Goal: Task Accomplishment & Management: Manage account settings

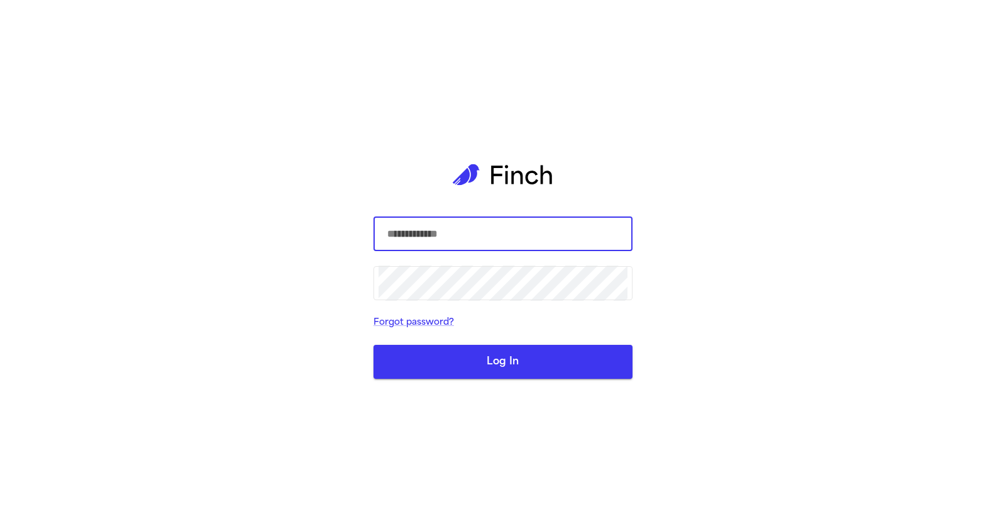
type input "**********"
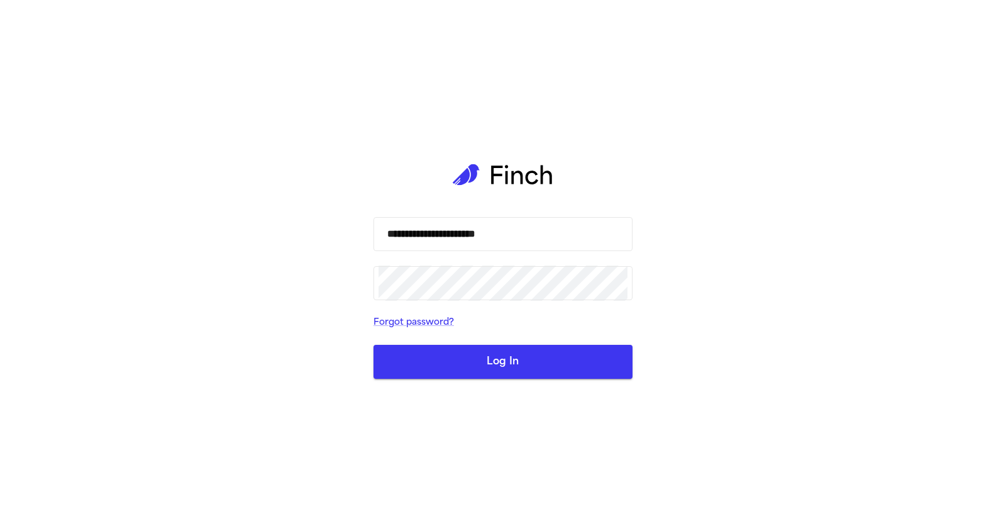
click at [472, 356] on button "Log In" at bounding box center [503, 362] width 259 height 34
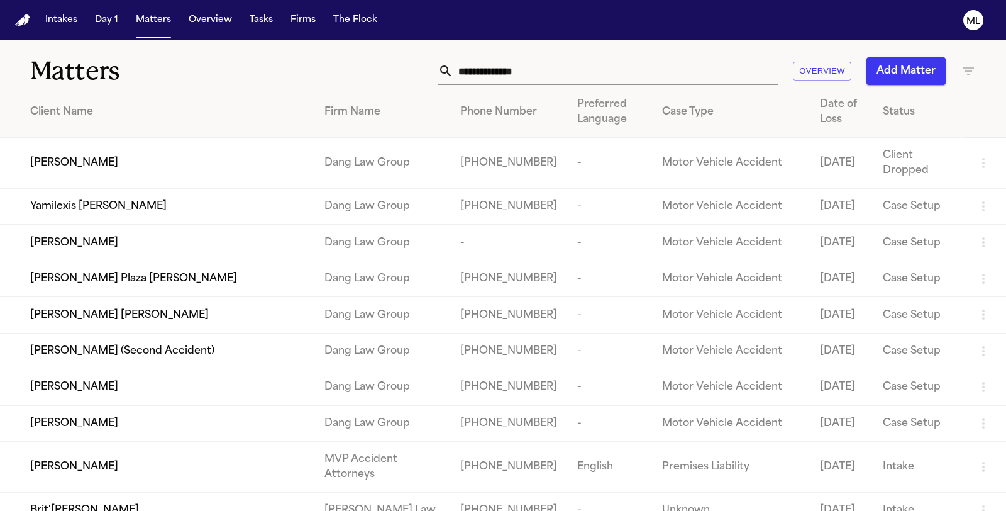
click at [962, 70] on icon "button" at bounding box center [968, 71] width 15 height 15
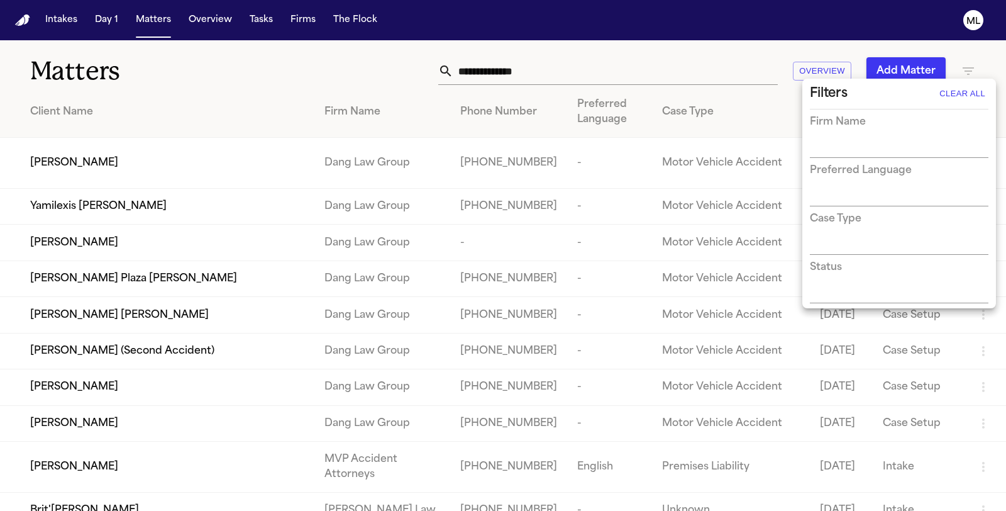
click at [856, 152] on input "text" at bounding box center [890, 149] width 160 height 18
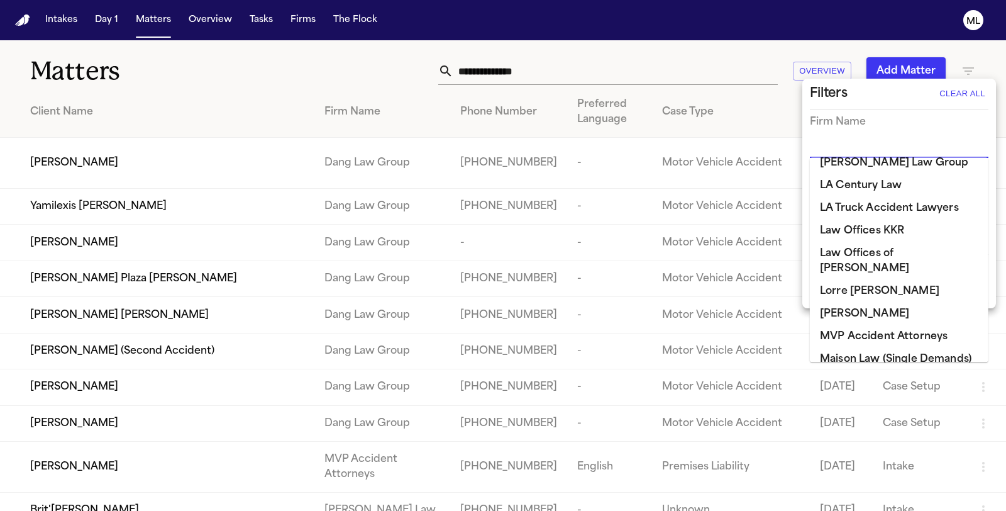
scroll to position [908, 0]
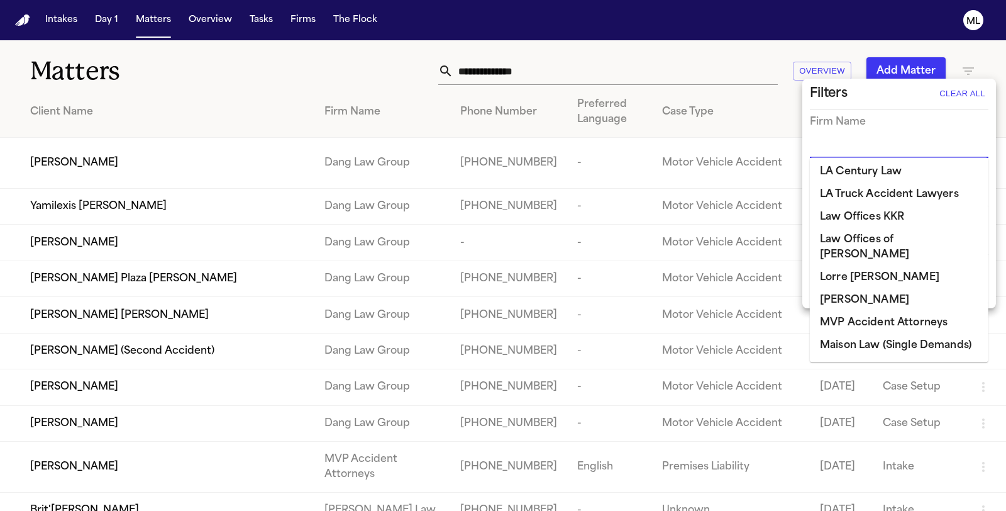
click at [857, 357] on li "[PERSON_NAME] Law Firm" at bounding box center [899, 368] width 179 height 23
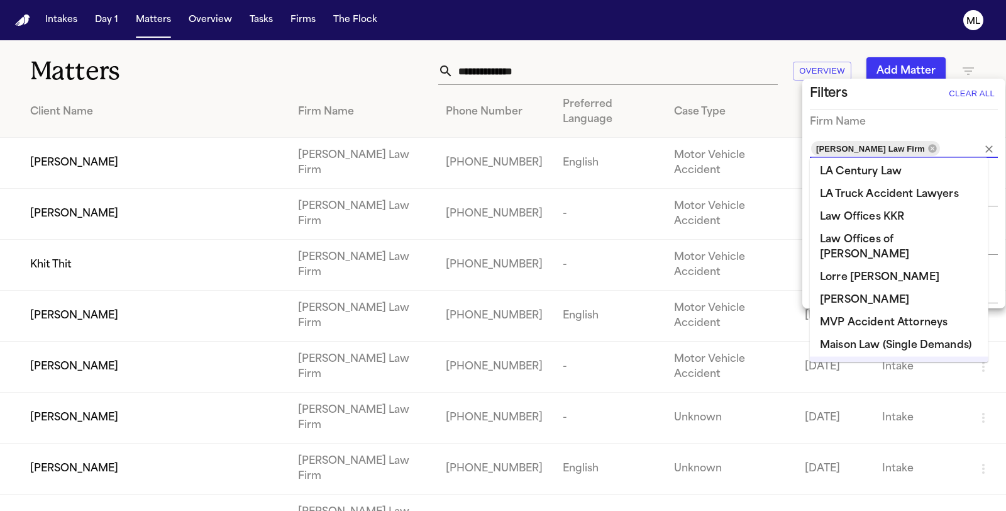
click at [347, 55] on div at bounding box center [503, 255] width 1006 height 511
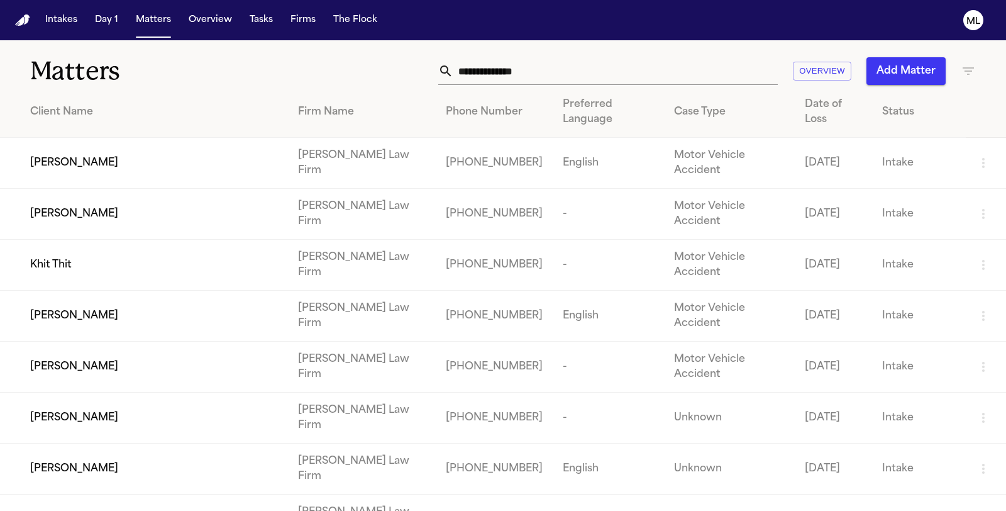
click at [45, 155] on span "[PERSON_NAME]" at bounding box center [74, 162] width 88 height 15
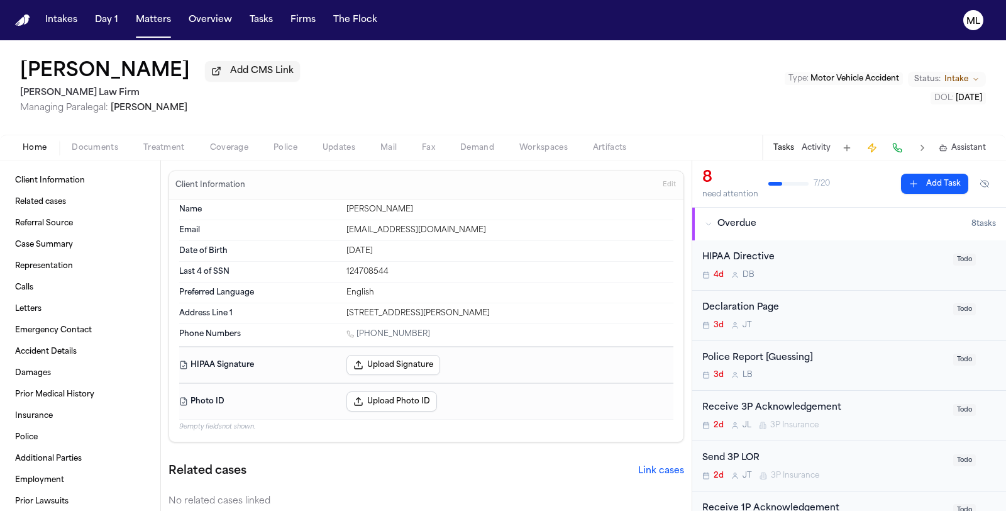
click at [236, 147] on span "Coverage" at bounding box center [229, 148] width 38 height 10
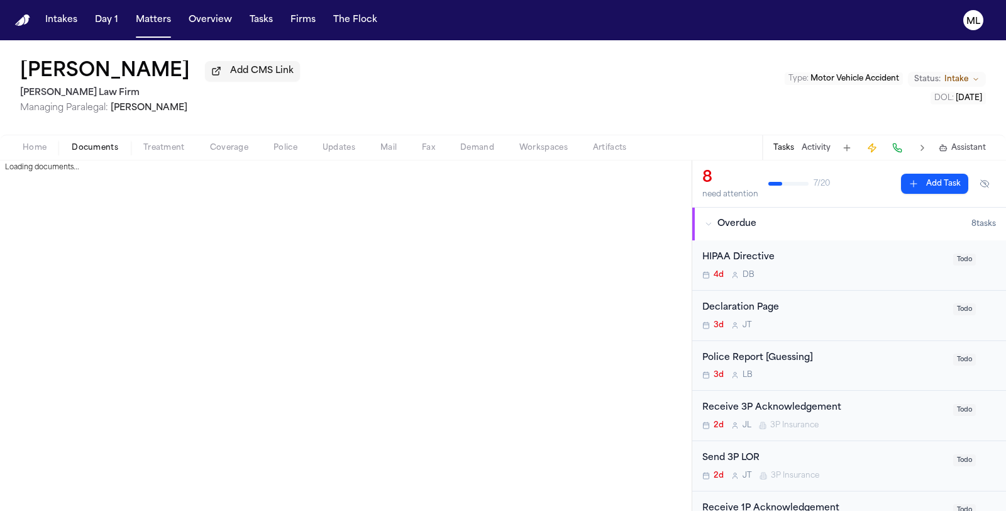
click at [85, 144] on span "Documents" at bounding box center [95, 148] width 47 height 10
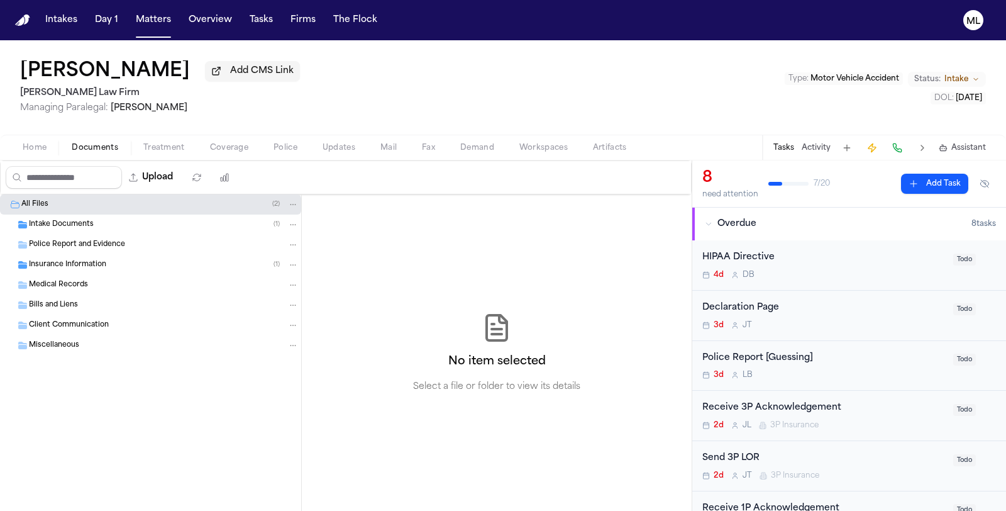
click at [75, 262] on span "Insurance Information" at bounding box center [67, 265] width 77 height 11
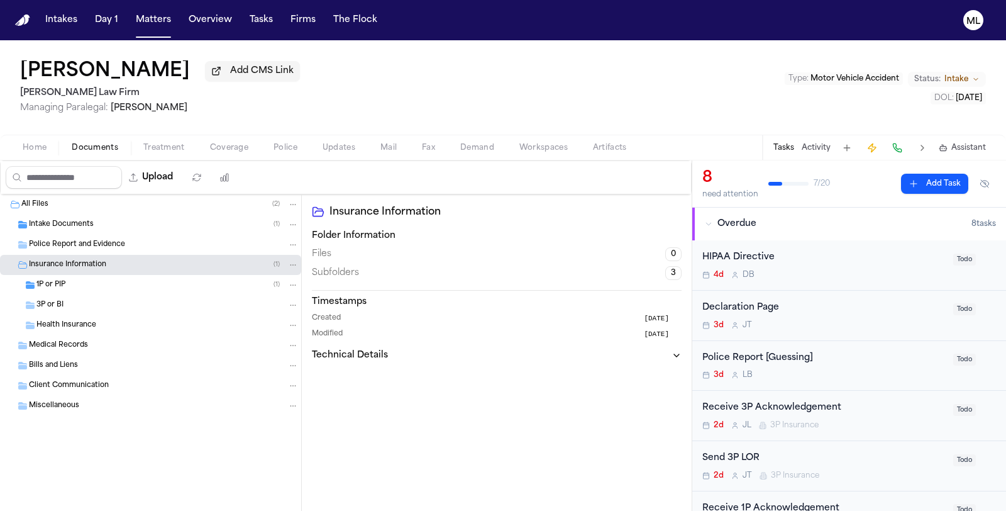
click at [75, 275] on div "1P or PIP ( 1 )" at bounding box center [150, 285] width 301 height 20
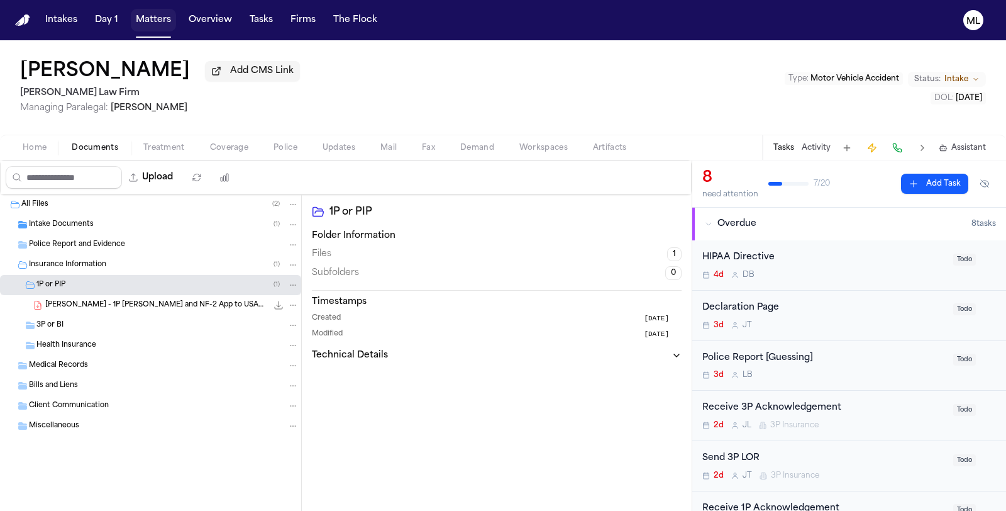
click at [150, 27] on button "Matters" at bounding box center [153, 20] width 45 height 23
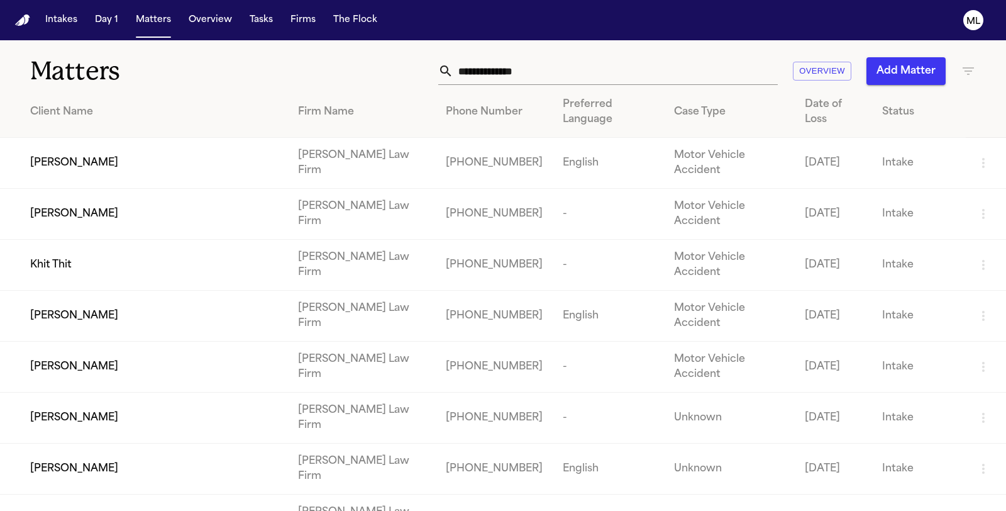
click at [964, 74] on icon "button" at bounding box center [968, 71] width 15 height 15
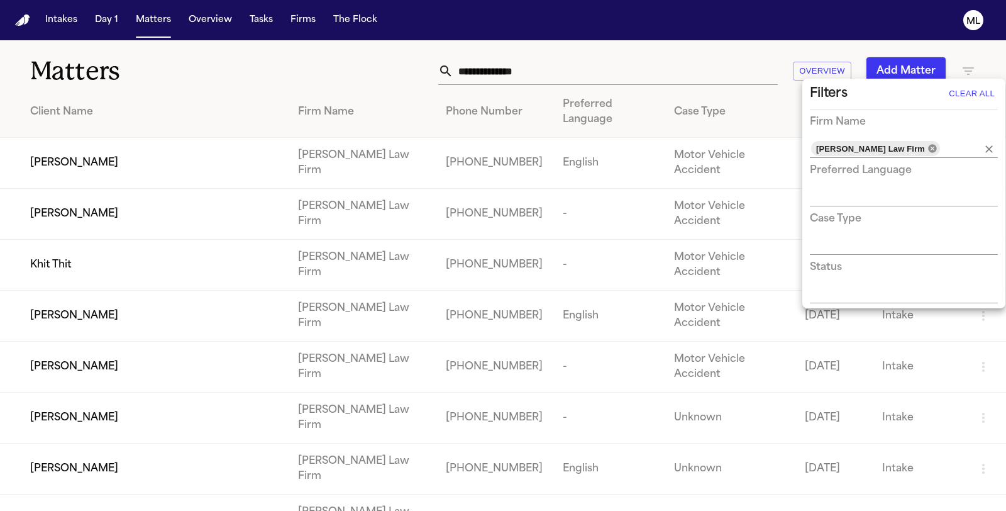
click at [928, 148] on icon at bounding box center [933, 148] width 10 height 10
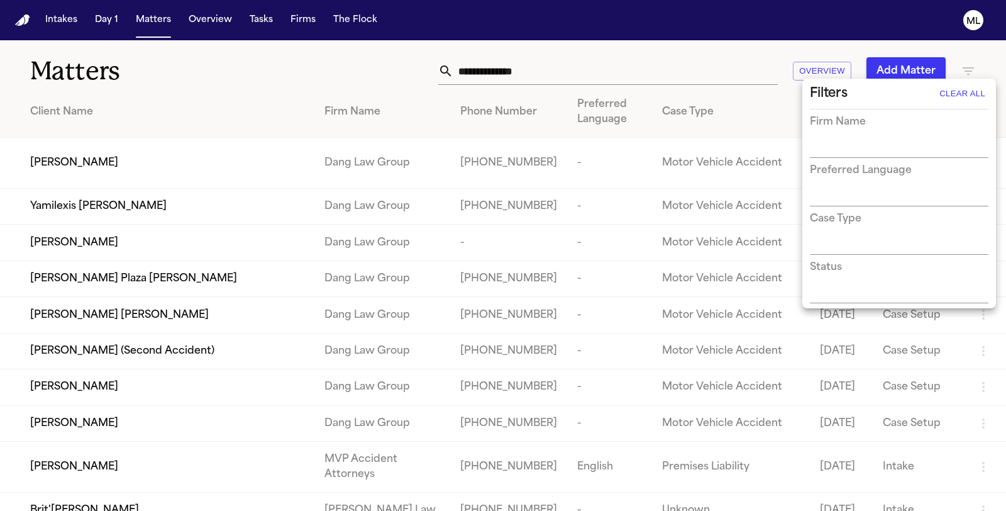
click at [584, 71] on div at bounding box center [503, 255] width 1006 height 511
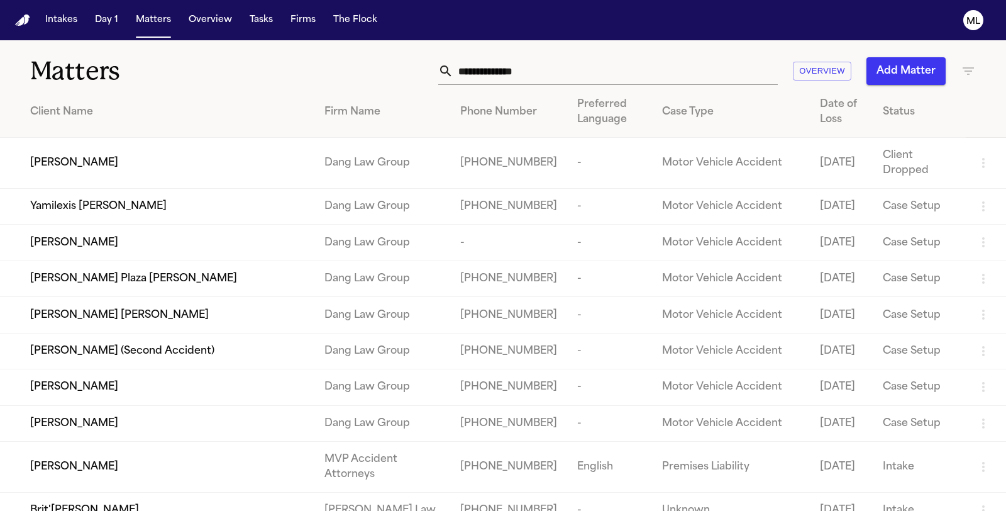
click at [468, 70] on input "text" at bounding box center [615, 71] width 325 height 28
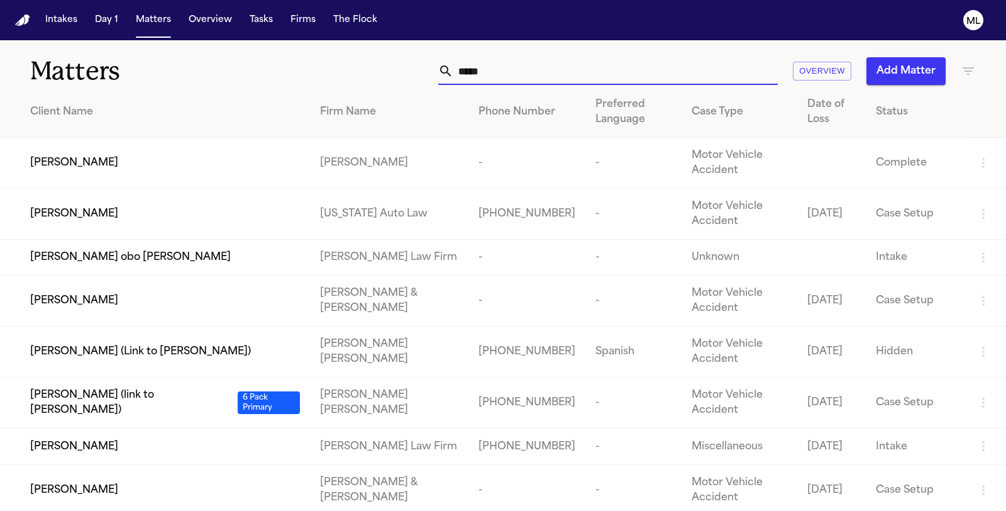
type input "*****"
click at [220, 200] on td "[PERSON_NAME]" at bounding box center [155, 214] width 310 height 51
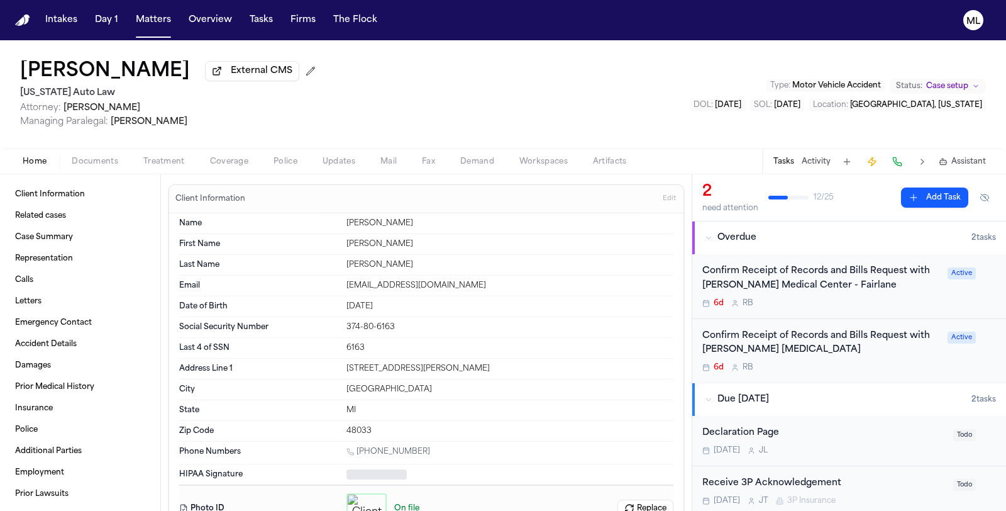
click at [84, 157] on span "Documents" at bounding box center [95, 162] width 47 height 10
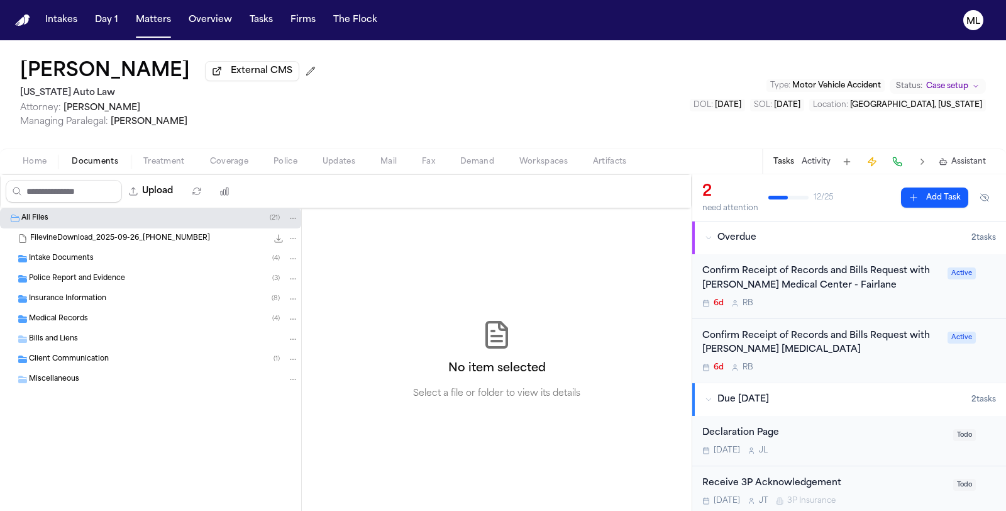
click at [94, 299] on span "Insurance Information" at bounding box center [67, 299] width 77 height 11
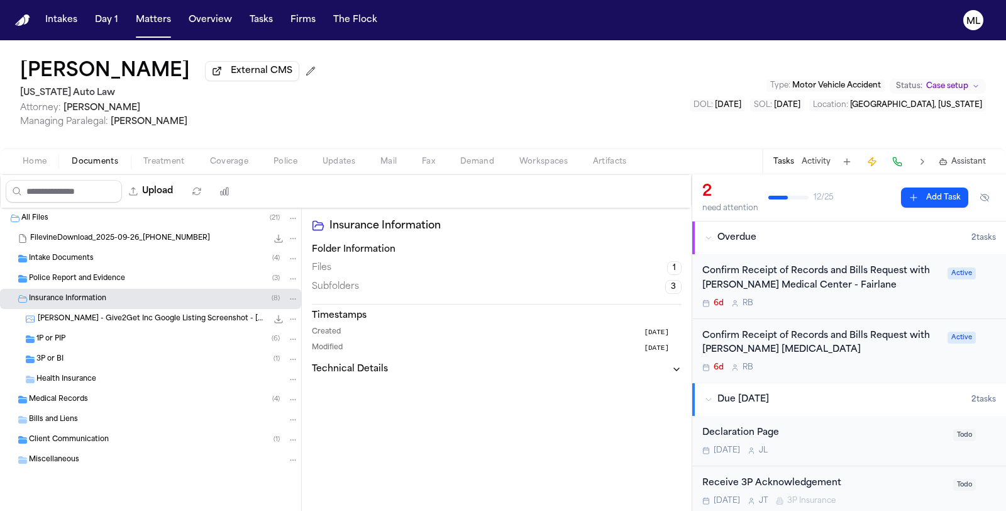
click at [94, 349] on div "3P or BI ( 1 )" at bounding box center [150, 359] width 301 height 20
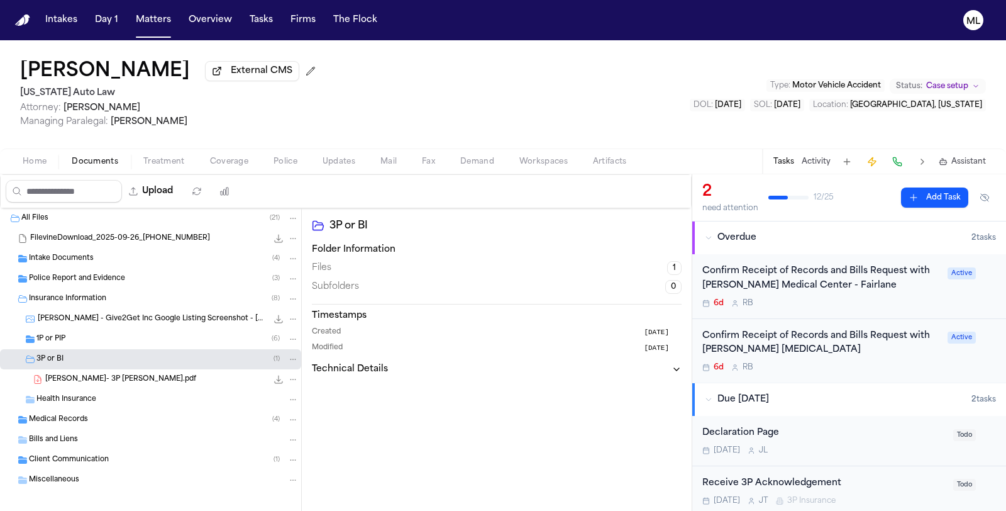
click at [104, 338] on div "1P or PIP ( 6 )" at bounding box center [167, 338] width 262 height 11
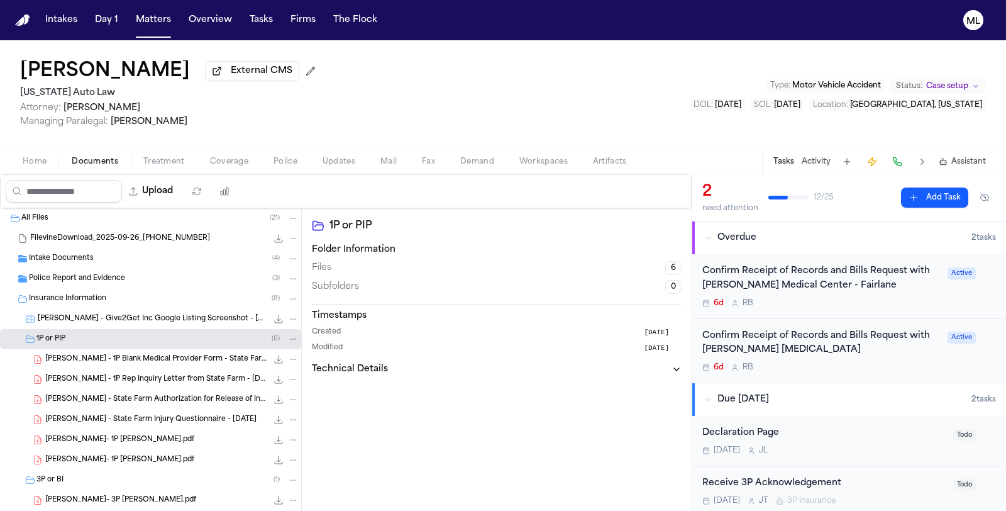
scroll to position [70, 0]
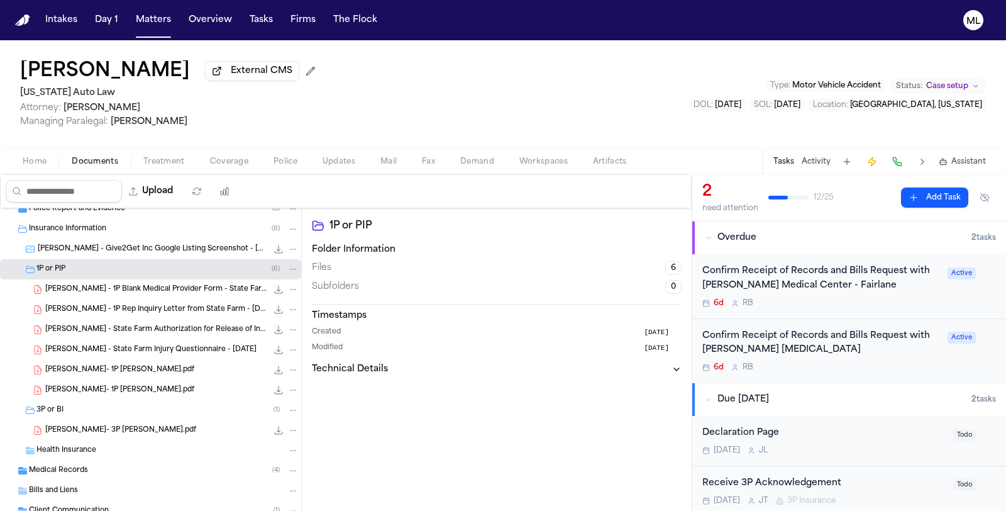
click at [274, 365] on icon "File: Scott Robin- 1P LOR.pdf" at bounding box center [279, 370] width 10 height 10
click at [190, 431] on div "[PERSON_NAME]- 3P [PERSON_NAME].pdf 497.6 KB • PDF" at bounding box center [171, 430] width 253 height 13
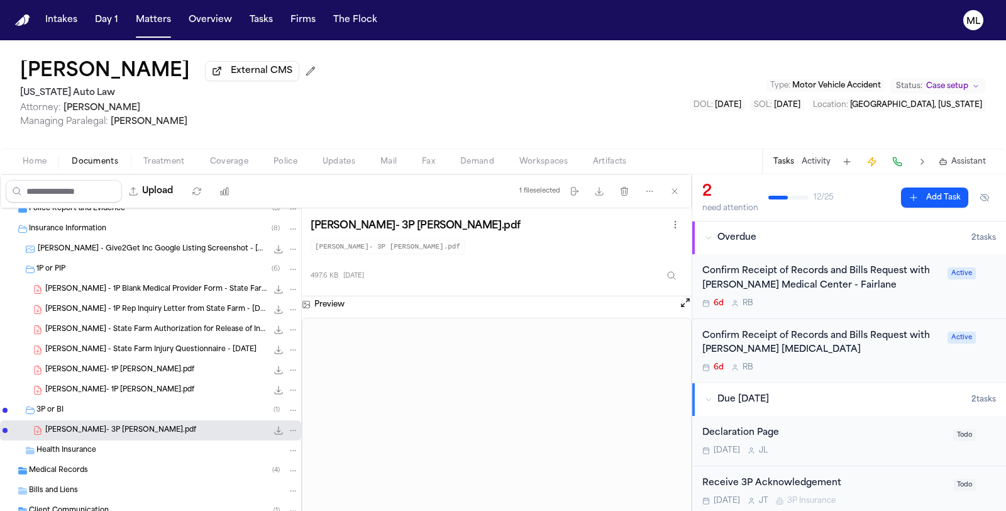
click at [274, 431] on icon "File: Scott Robin- 3P LOR.pdf" at bounding box center [279, 430] width 10 height 10
